Goal: Information Seeking & Learning: Learn about a topic

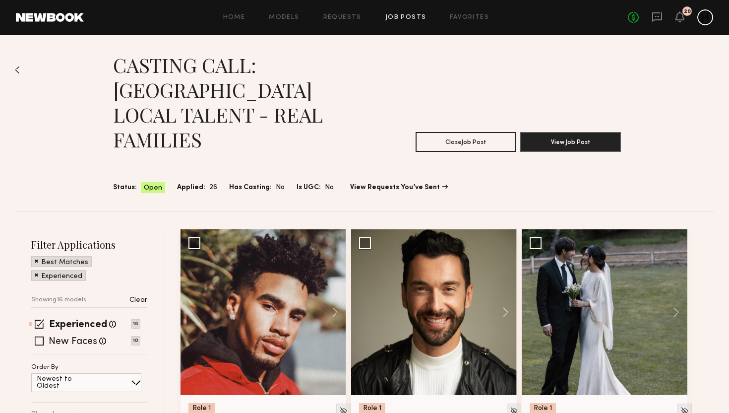
click at [19, 68] on img at bounding box center [17, 70] width 5 height 8
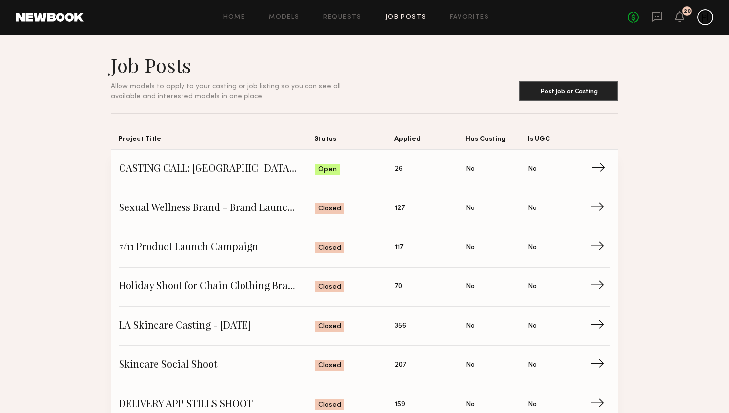
click at [213, 169] on span "CASTING CALL: [GEOGRAPHIC_DATA] LOCAL TALENT - REAL FAMILIES" at bounding box center [217, 169] width 196 height 15
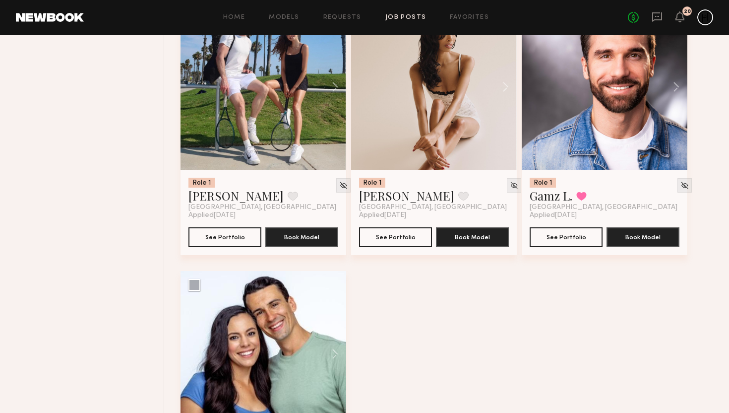
scroll to position [1394, 0]
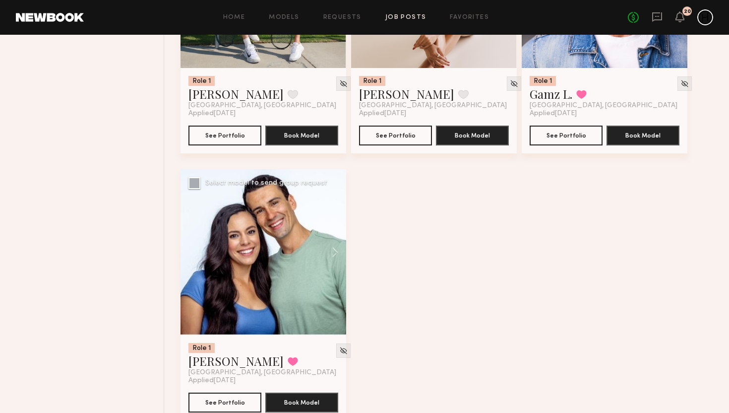
click at [257, 234] on div at bounding box center [264, 252] width 166 height 166
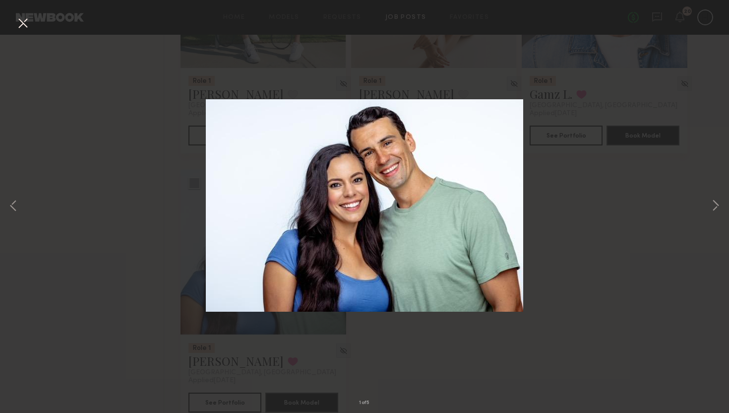
click at [708, 203] on div "1 of 5" at bounding box center [364, 206] width 729 height 413
click at [714, 206] on button at bounding box center [716, 206] width 12 height 330
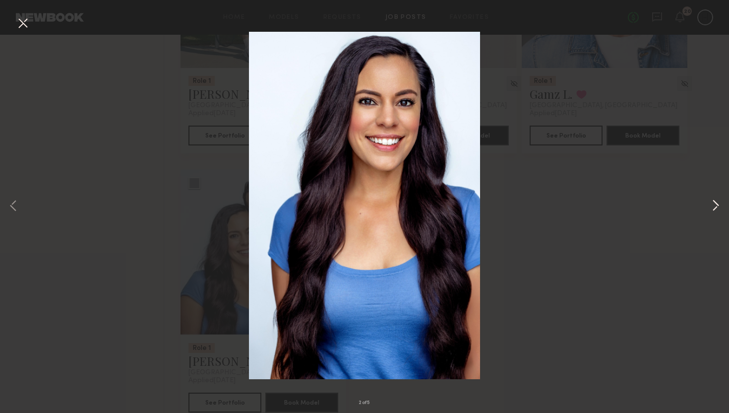
click at [715, 207] on button at bounding box center [716, 206] width 12 height 330
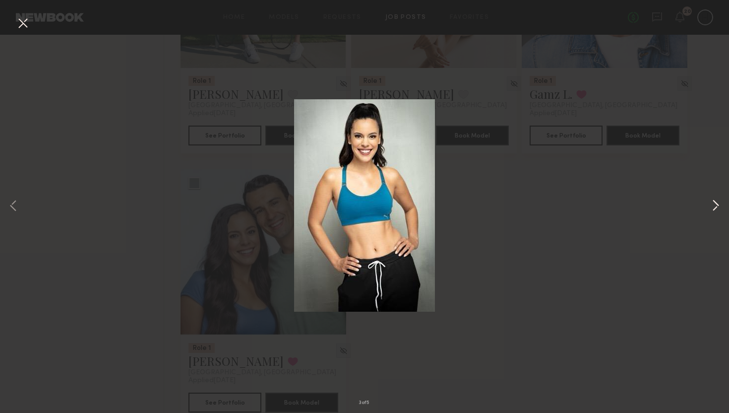
click at [719, 203] on button at bounding box center [716, 206] width 12 height 330
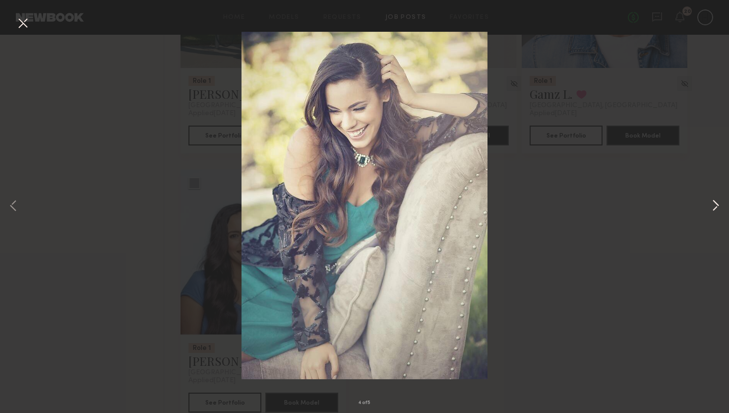
click at [719, 203] on button at bounding box center [716, 206] width 12 height 330
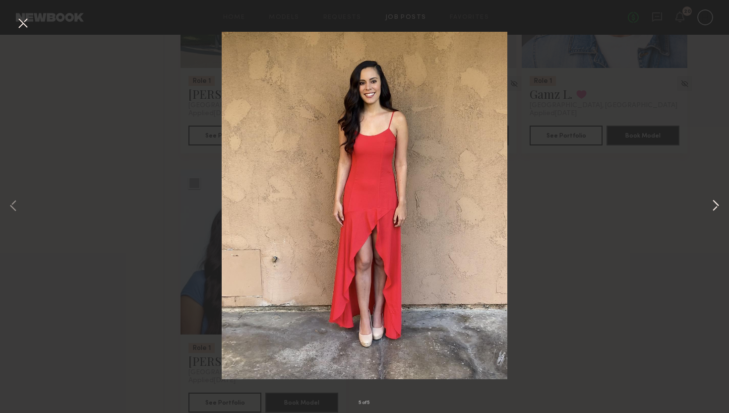
click at [718, 204] on button at bounding box center [716, 206] width 12 height 330
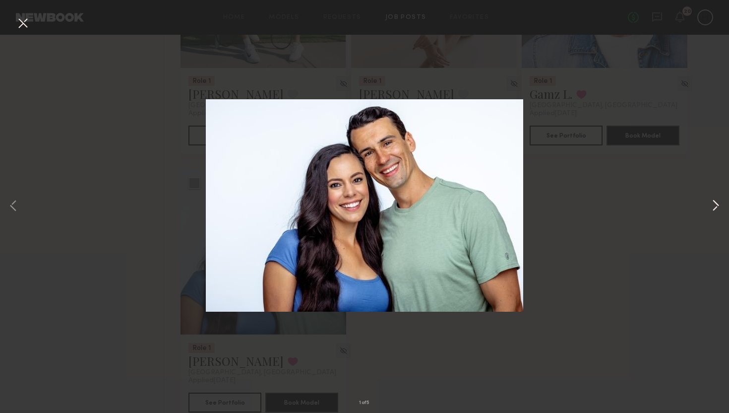
click at [718, 204] on button at bounding box center [716, 206] width 12 height 330
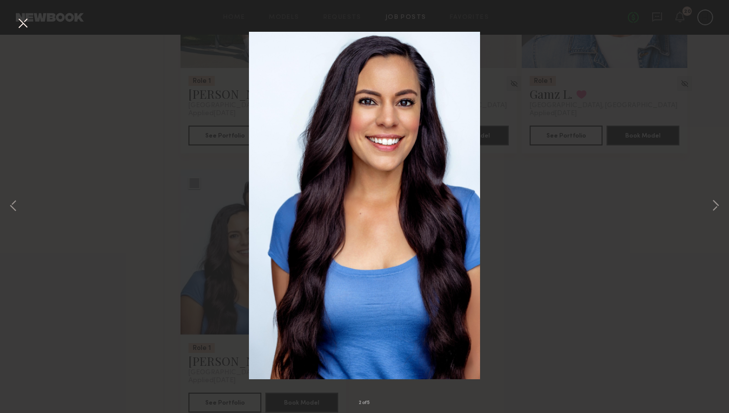
click at [22, 23] on button at bounding box center [23, 24] width 16 height 18
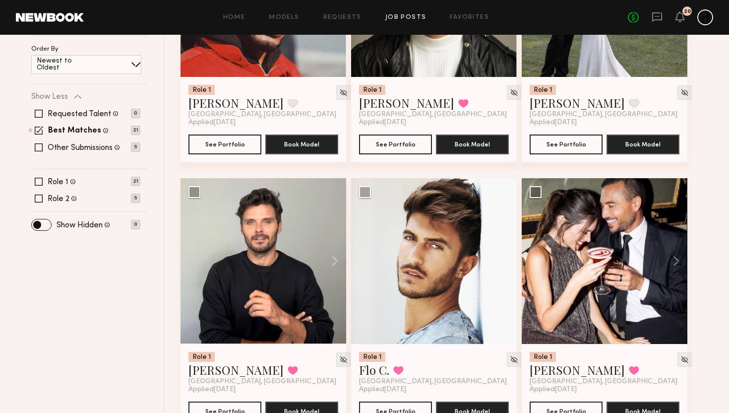
scroll to position [0, 0]
